Goal: Transaction & Acquisition: Purchase product/service

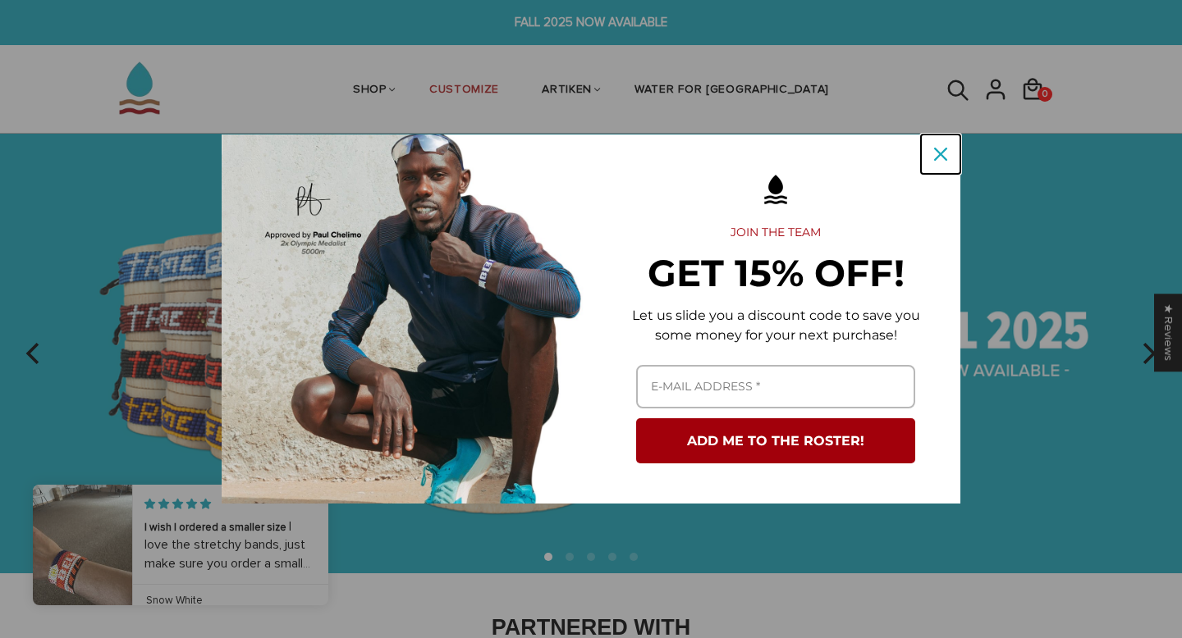
click at [937, 153] on icon "close icon" at bounding box center [940, 154] width 13 height 13
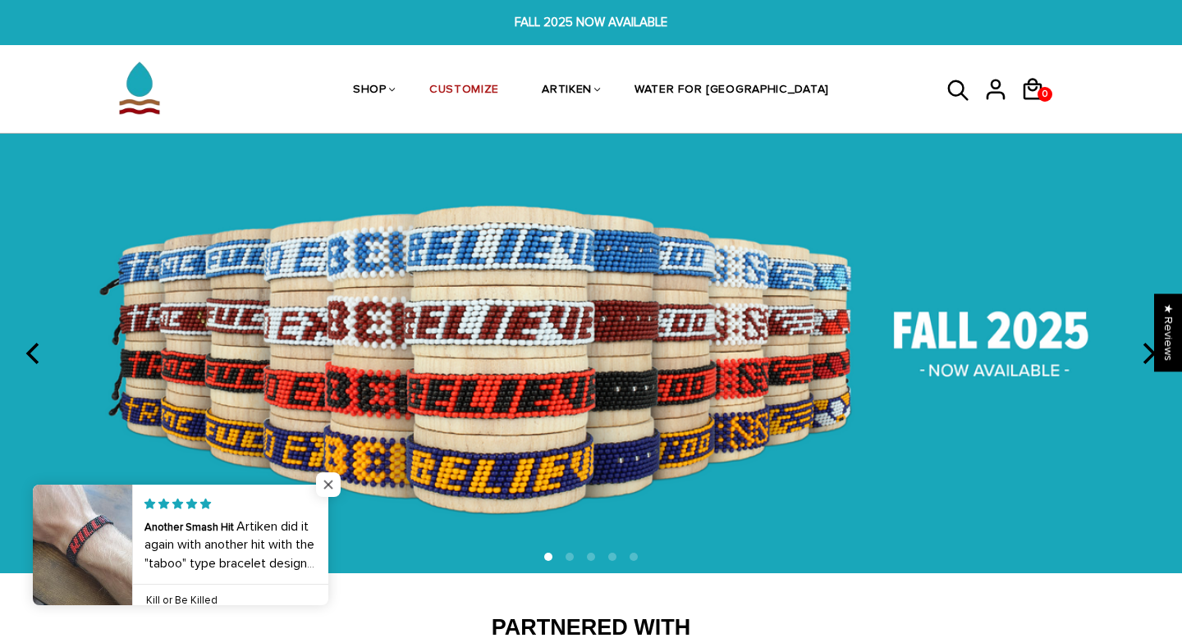
click at [328, 478] on span "Close popup widget" at bounding box center [328, 485] width 25 height 25
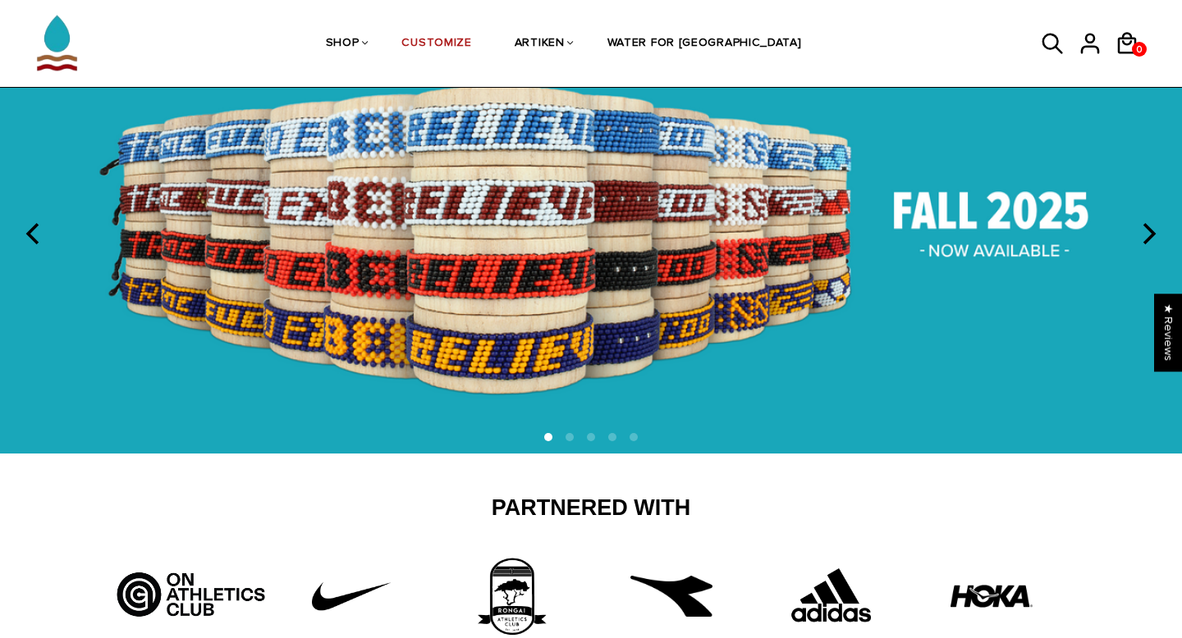
scroll to position [92, 0]
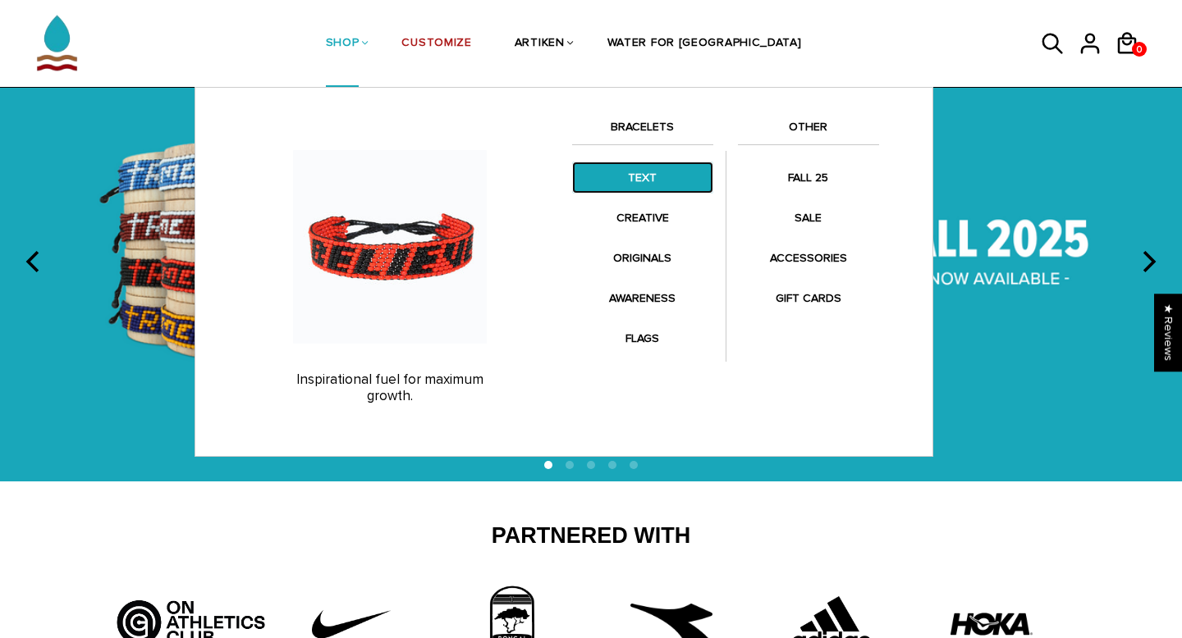
click at [624, 162] on link "TEXT" at bounding box center [642, 178] width 141 height 32
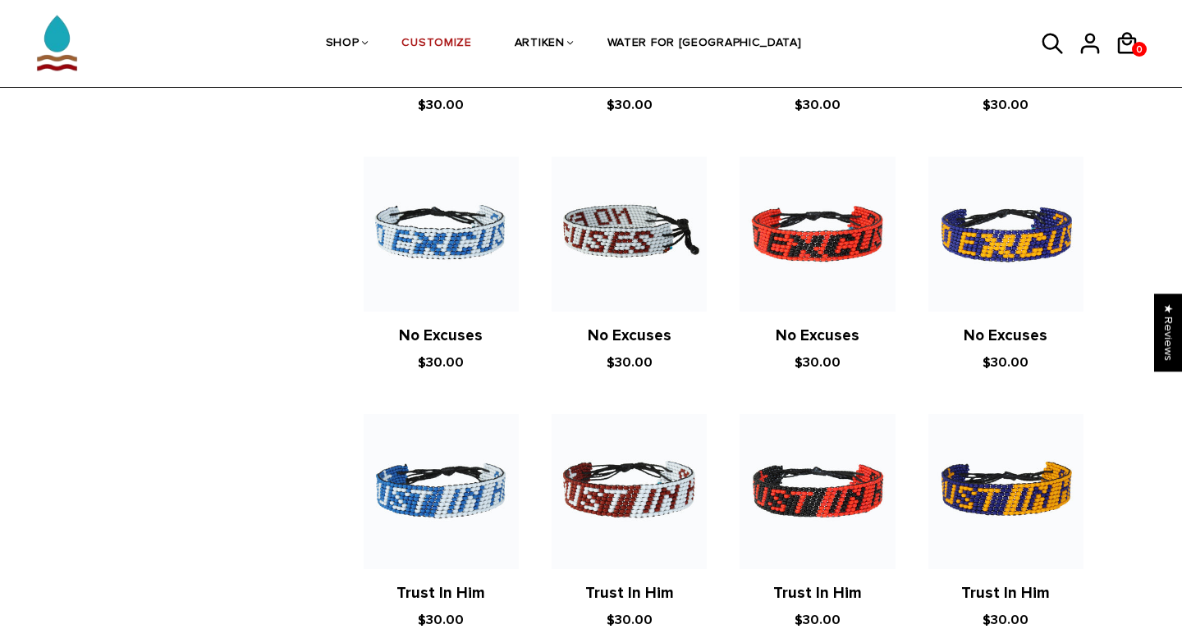
scroll to position [826, 0]
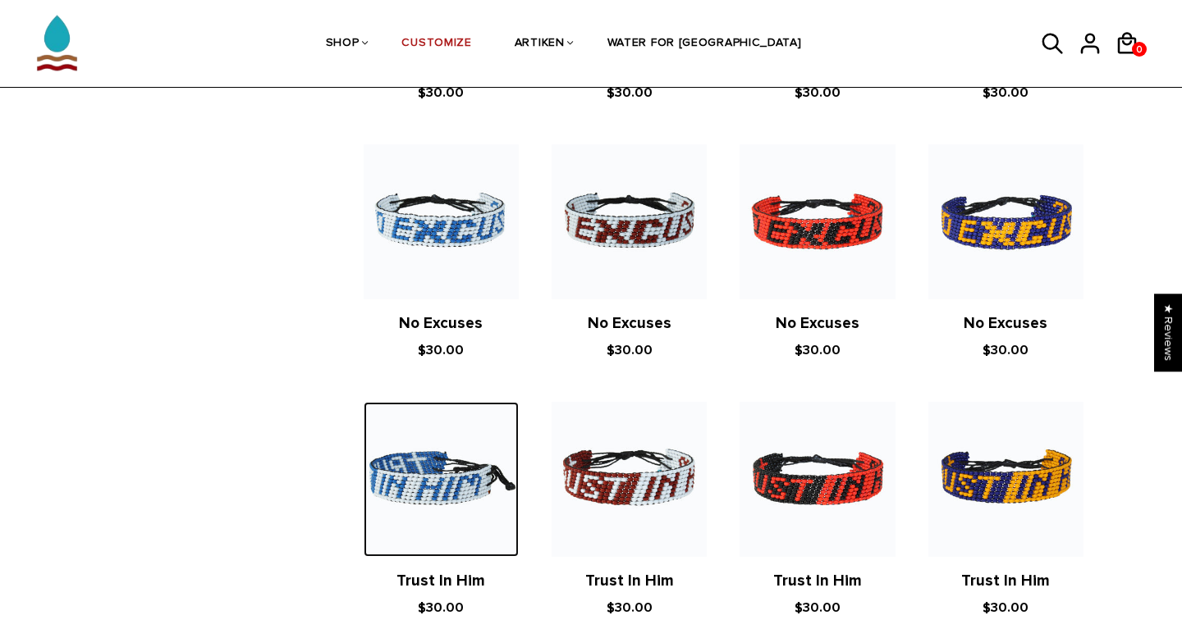
click at [435, 521] on img at bounding box center [441, 479] width 155 height 155
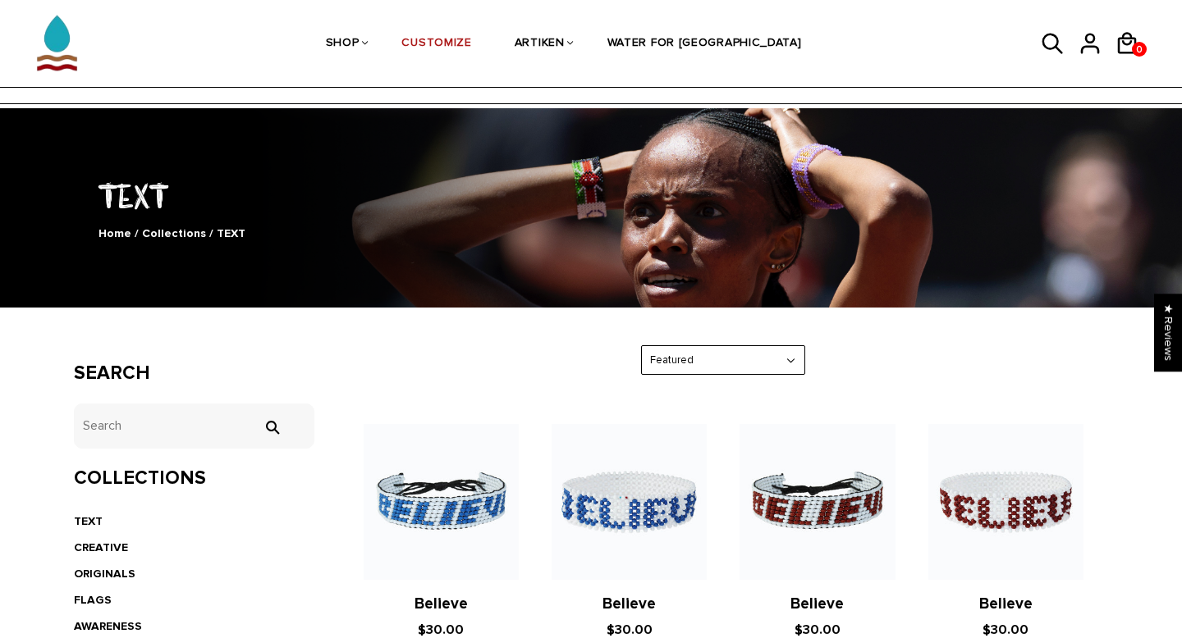
scroll to position [0, 0]
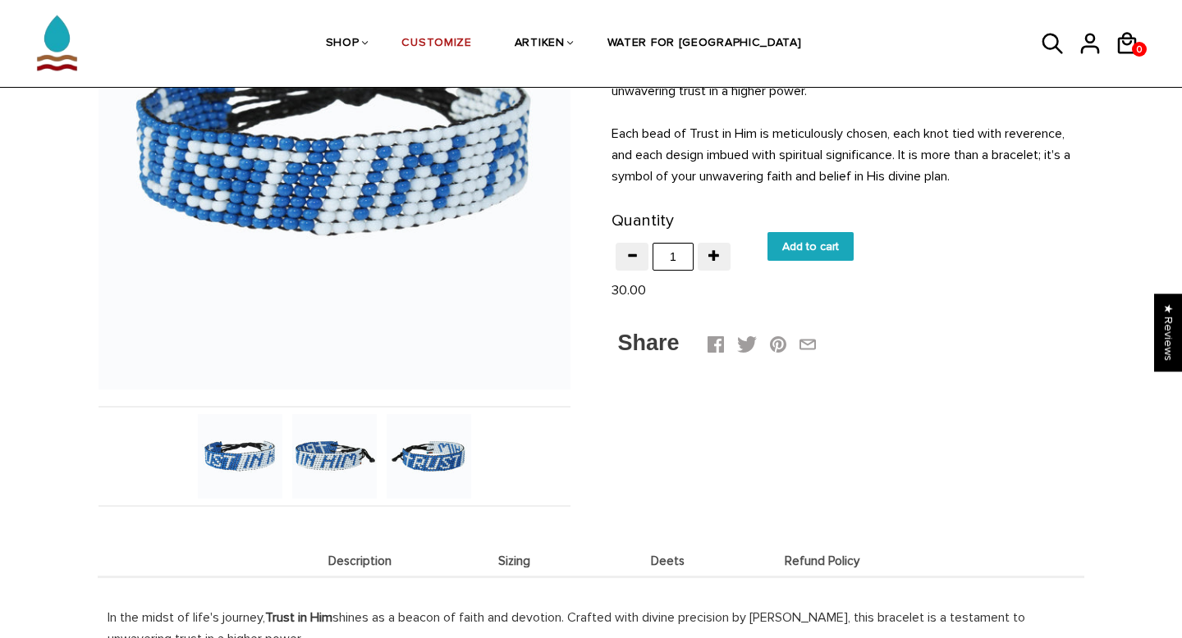
scroll to position [264, 0]
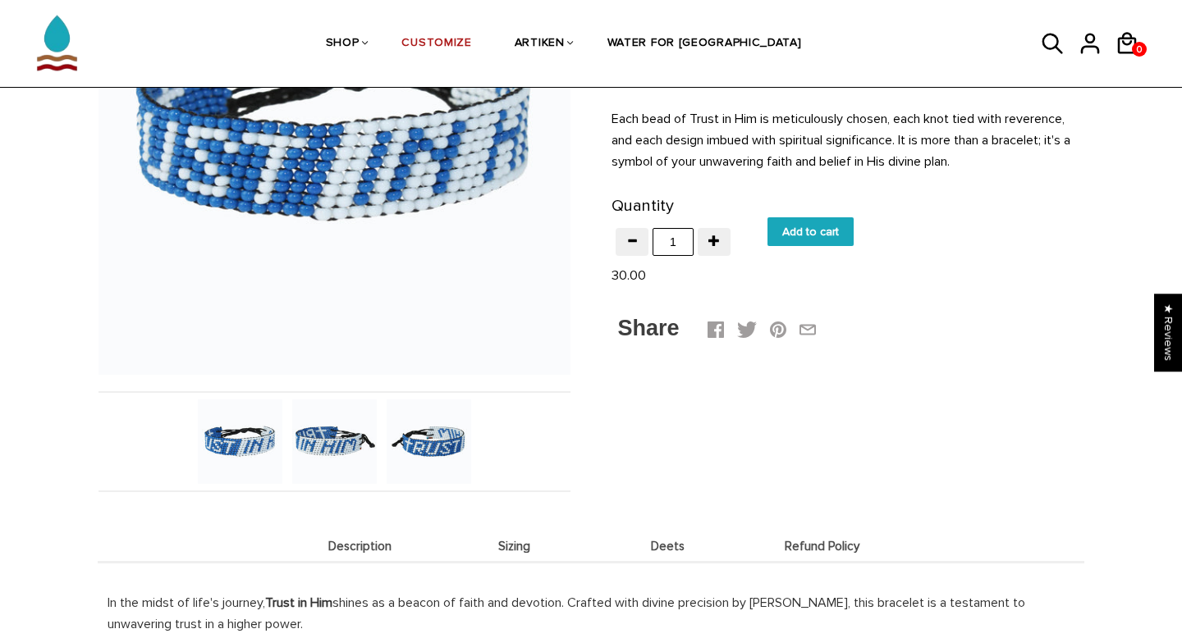
click at [268, 439] on img at bounding box center [240, 442] width 85 height 85
click at [354, 431] on img at bounding box center [334, 442] width 85 height 85
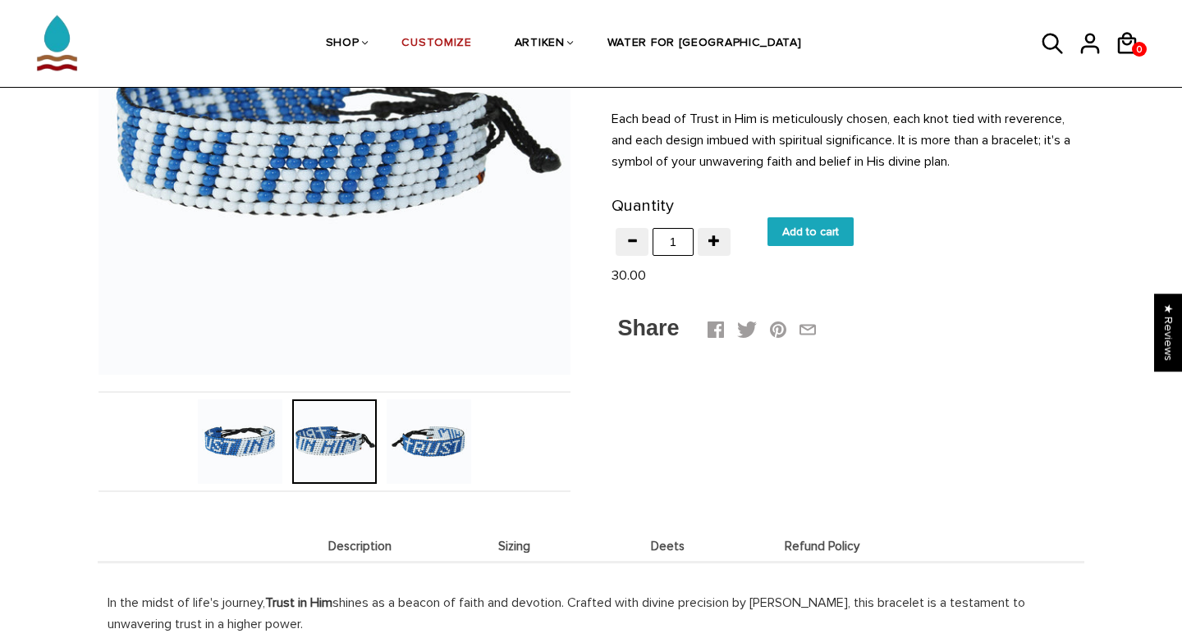
click at [419, 437] on img at bounding box center [429, 442] width 85 height 85
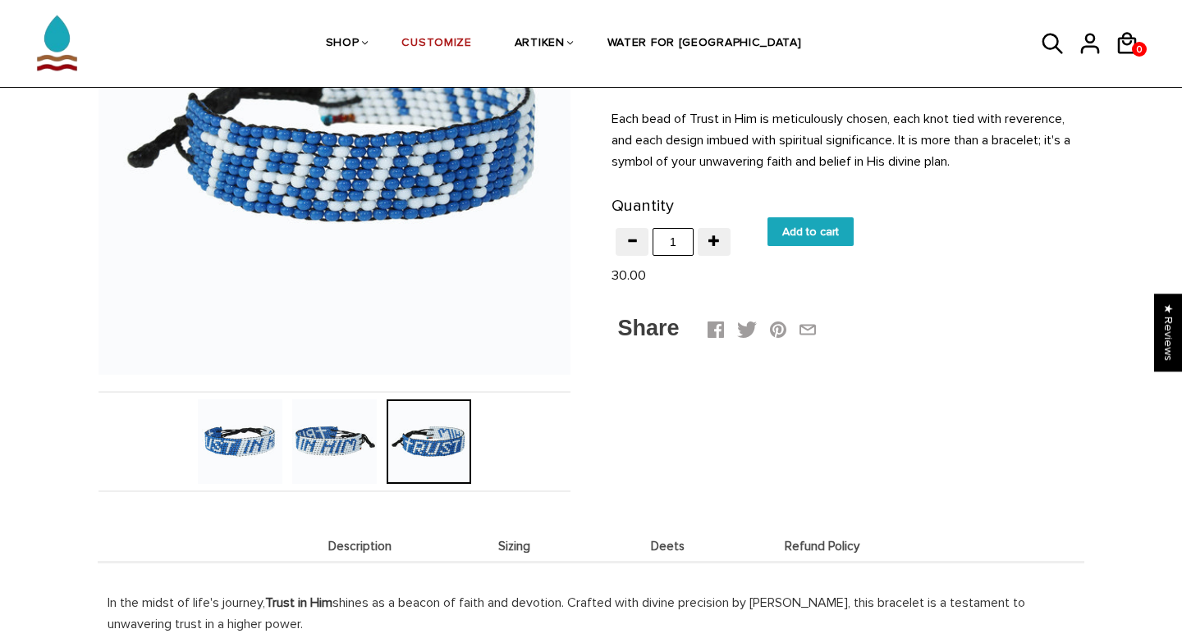
click at [330, 423] on img at bounding box center [334, 442] width 85 height 85
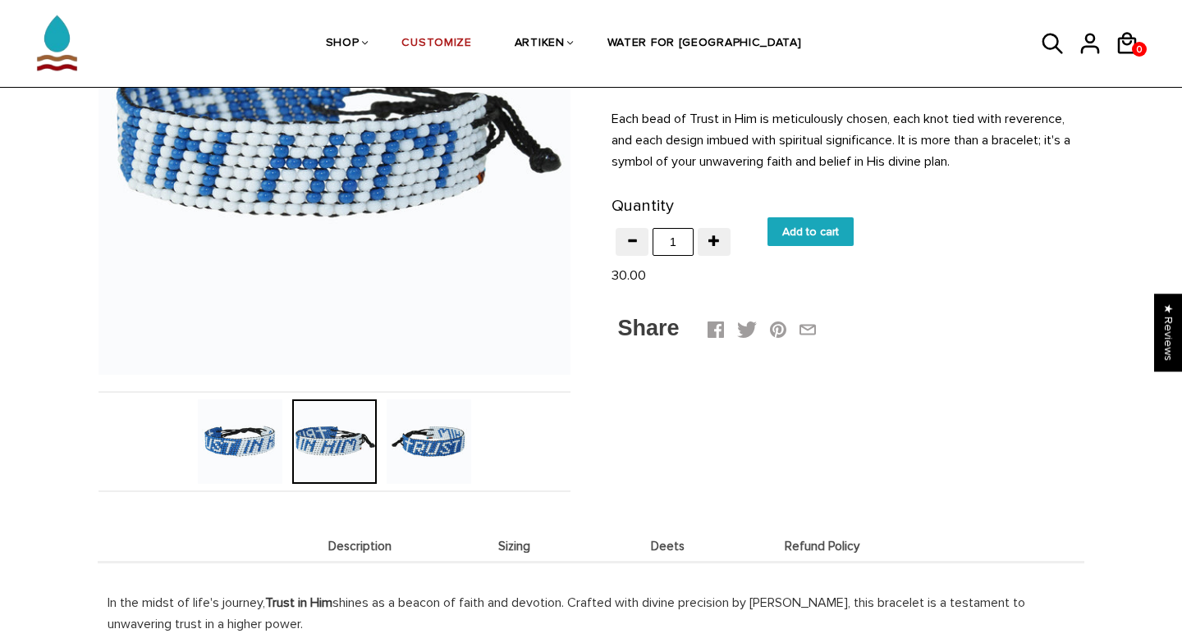
click at [250, 432] on img at bounding box center [240, 442] width 85 height 85
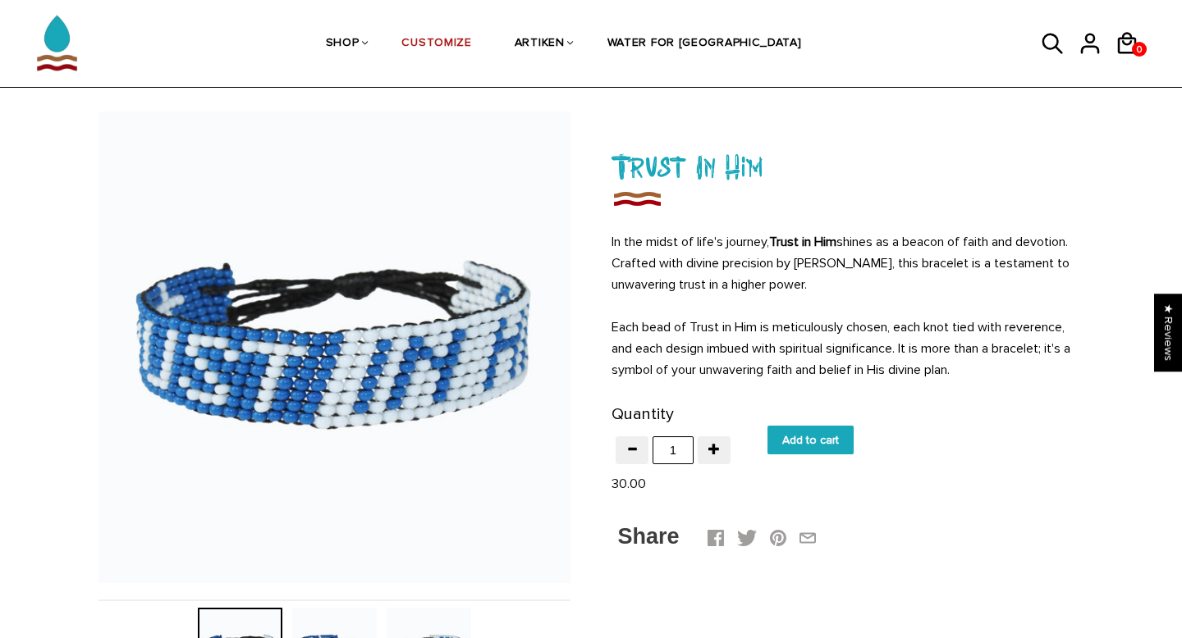
scroll to position [62, 0]
